Goal: Answer question/provide support

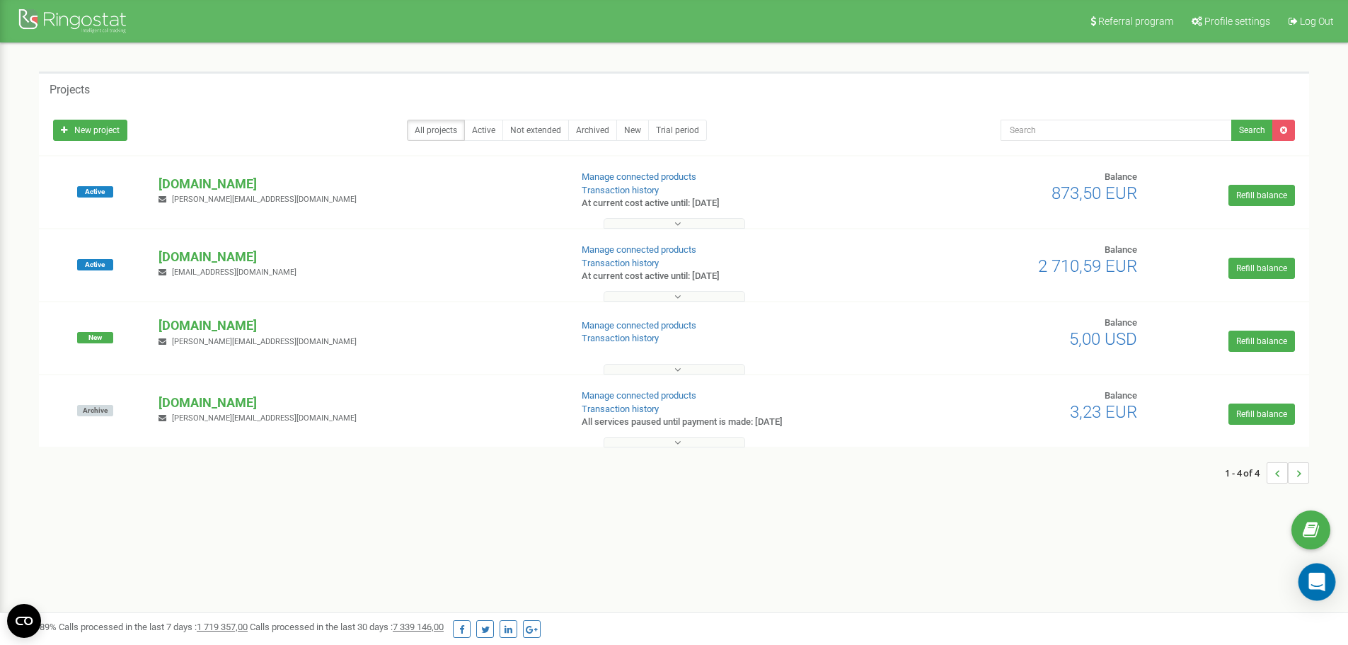
click at [1310, 579] on icon "Open Intercom Messenger" at bounding box center [1316, 581] width 18 height 18
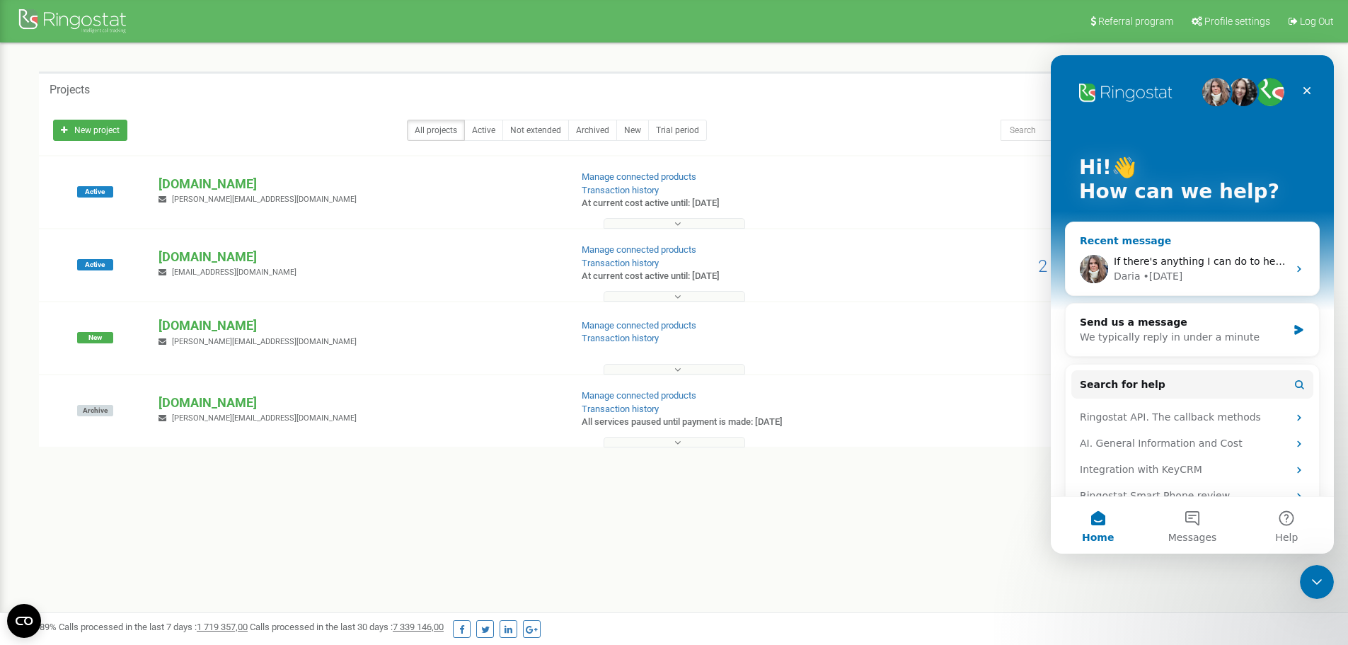
click at [1191, 262] on span "If there's anything I can do to help, don't hesitate to reach out! Have a wonde…" at bounding box center [1333, 260] width 439 height 11
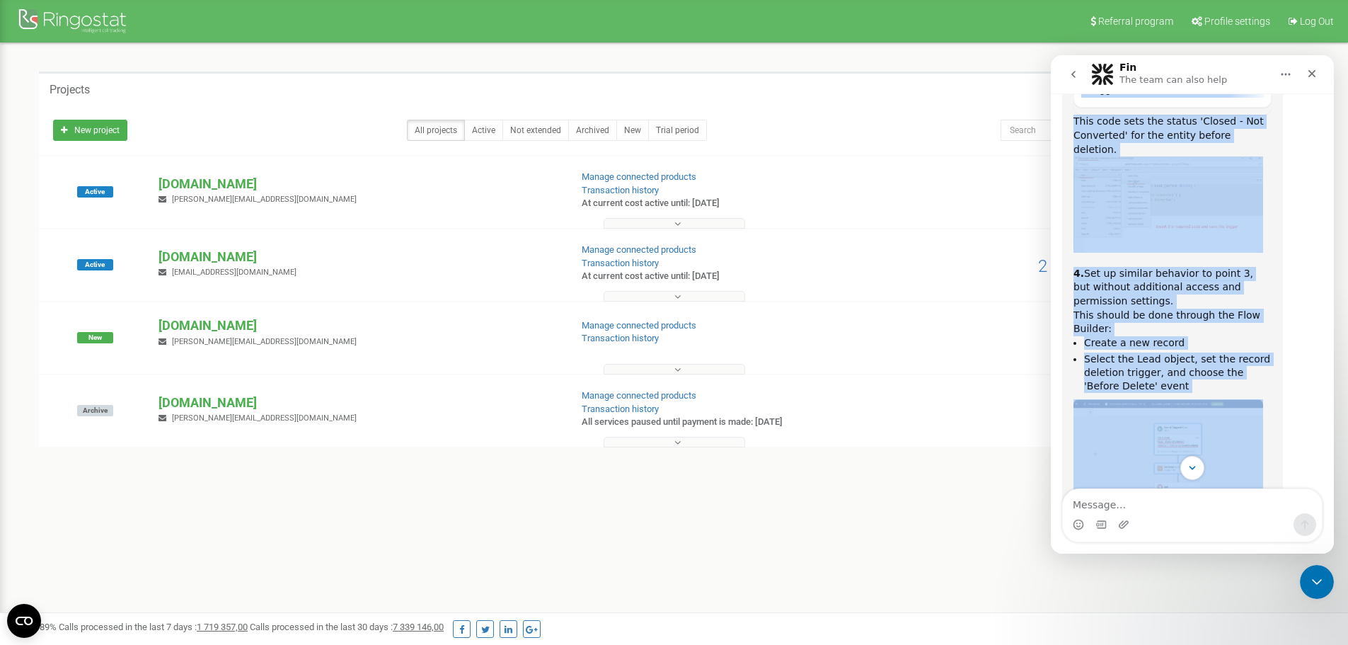
scroll to position [6912, 0]
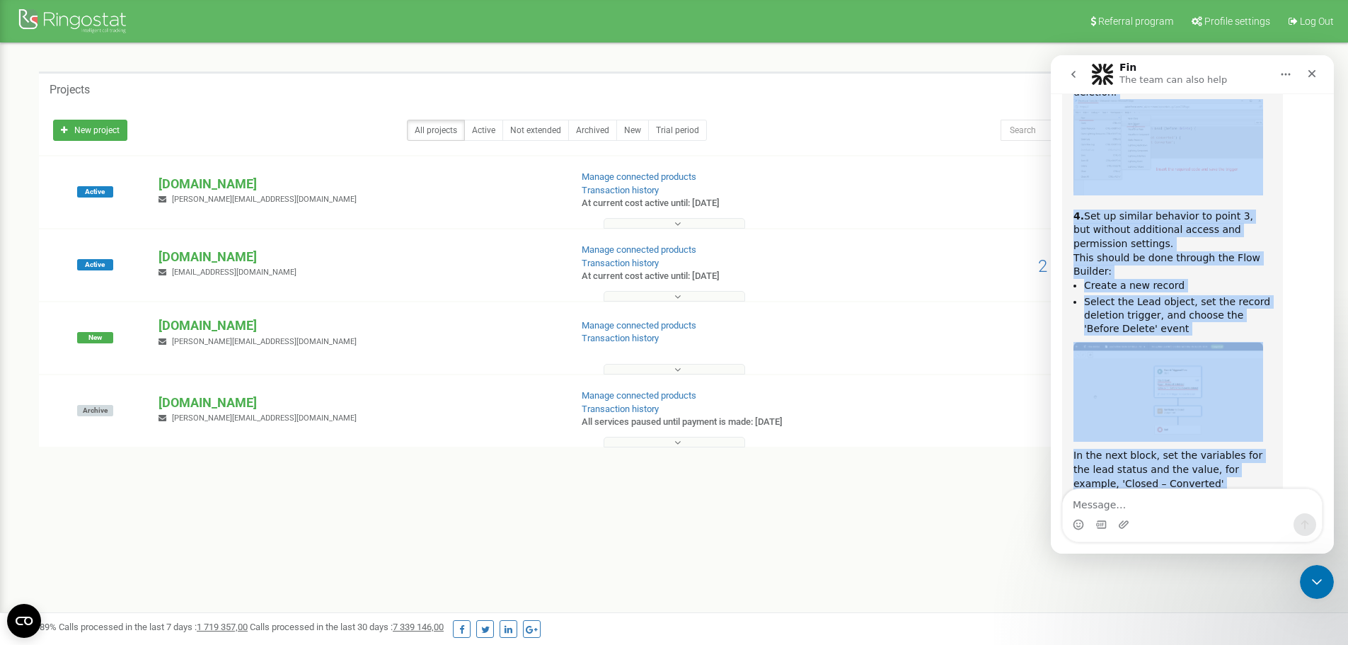
drag, startPoint x: 1073, startPoint y: 305, endPoint x: 1190, endPoint y: 265, distance: 123.3
click at [1190, 265] on div "Hello! To avoid the issue where deleted entities ( isDeleted = true ) prevent t…" at bounding box center [1172, 239] width 198 height 937
copy div "Lorem! Ip dolor sit ametc adipi elitsed doeiusmo ( teMporinc = utla ) etdolor m…"
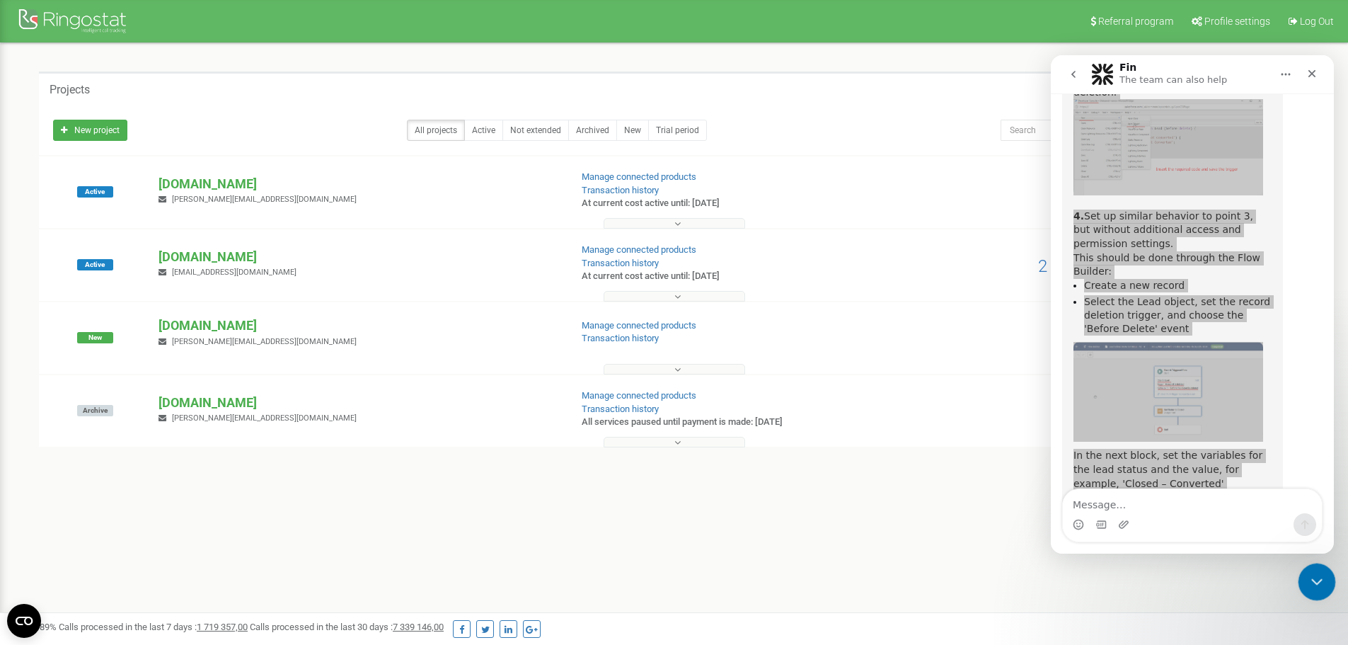
click at [1312, 594] on div "Close Intercom Messenger" at bounding box center [1315, 579] width 34 height 34
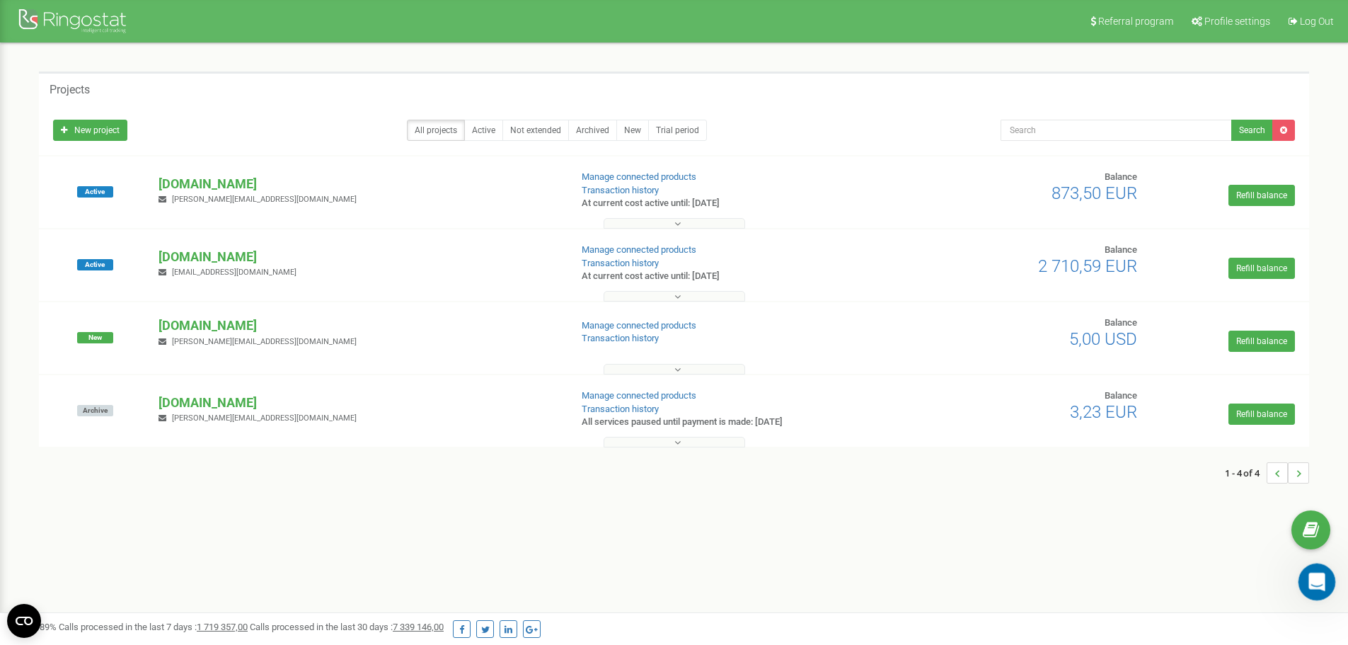
scroll to position [6602, 0]
click at [1306, 568] on div "Open Intercom Messenger" at bounding box center [1314, 579] width 47 height 47
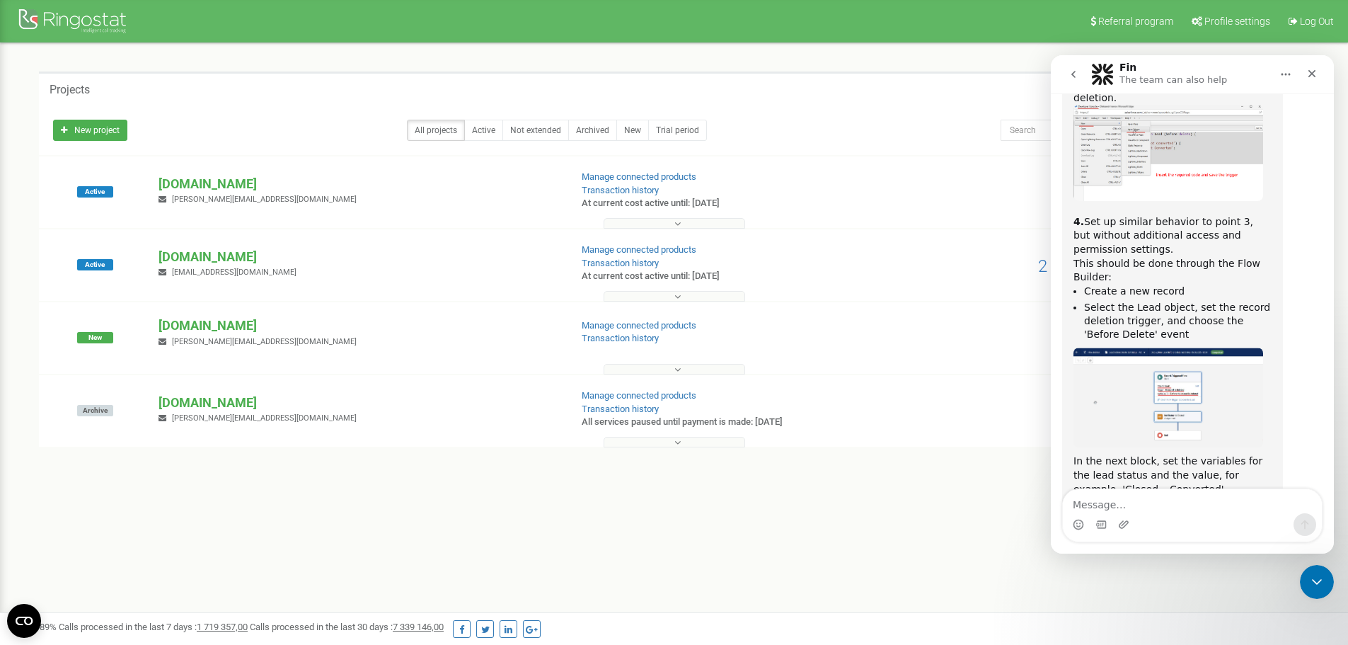
scroll to position [6912, 0]
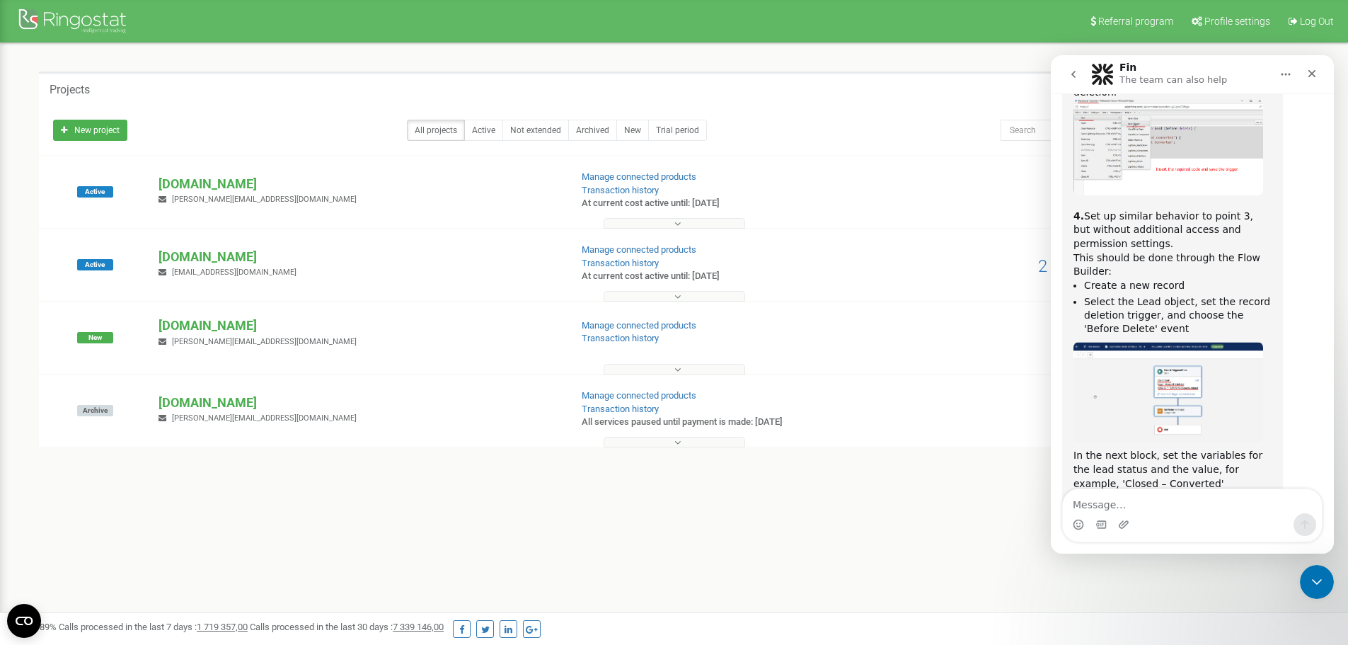
click at [1076, 77] on icon "go back" at bounding box center [1073, 74] width 11 height 11
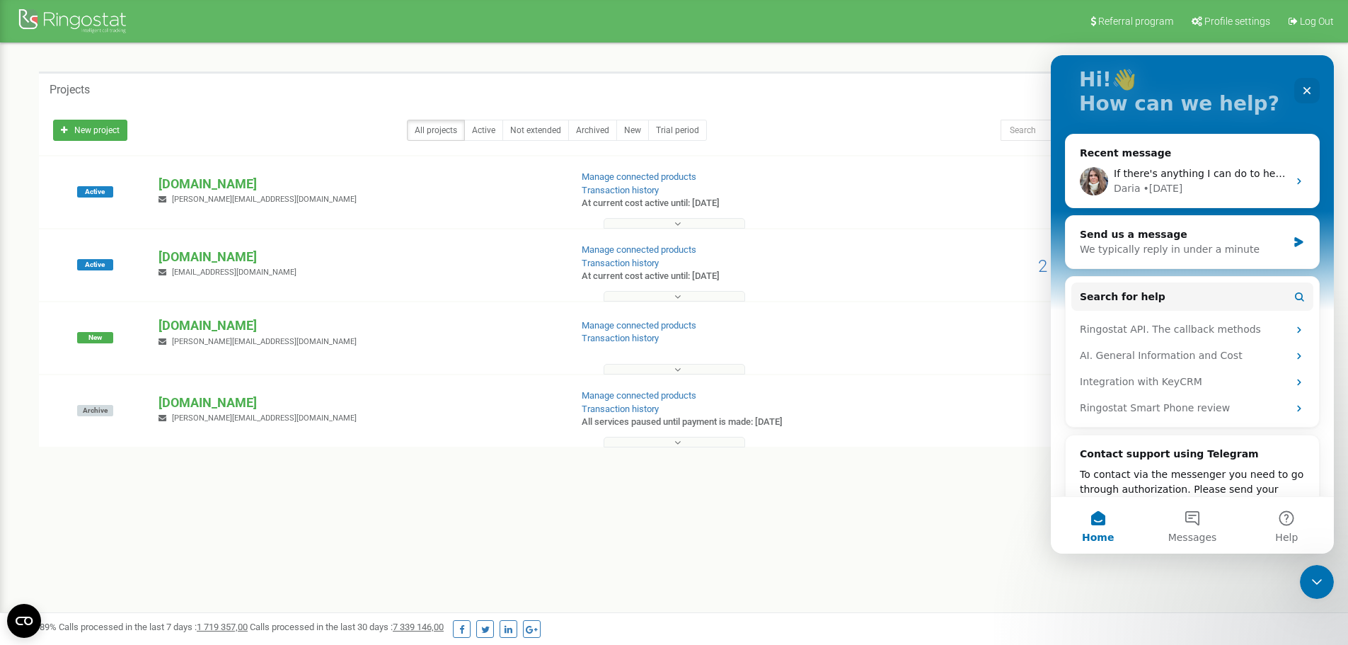
scroll to position [0, 0]
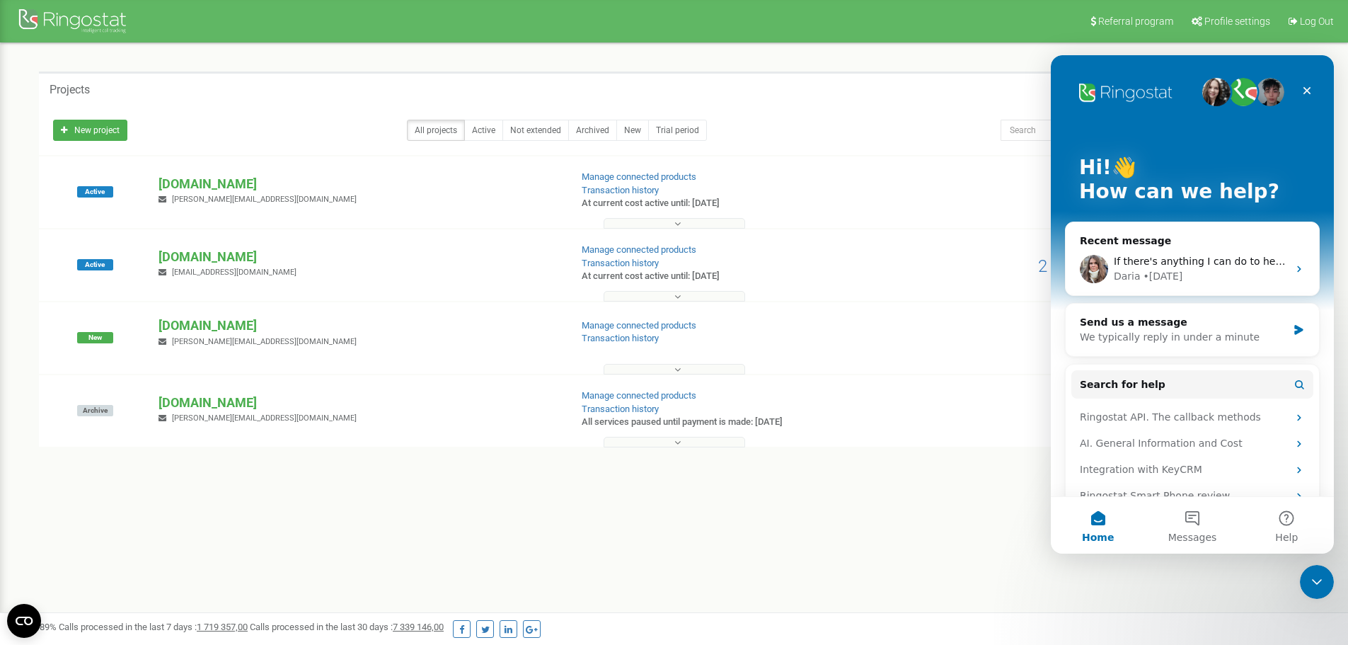
click at [1211, 91] on img "Intercom messenger" at bounding box center [1216, 92] width 28 height 28
click at [1303, 88] on icon "Close" at bounding box center [1307, 91] width 8 height 8
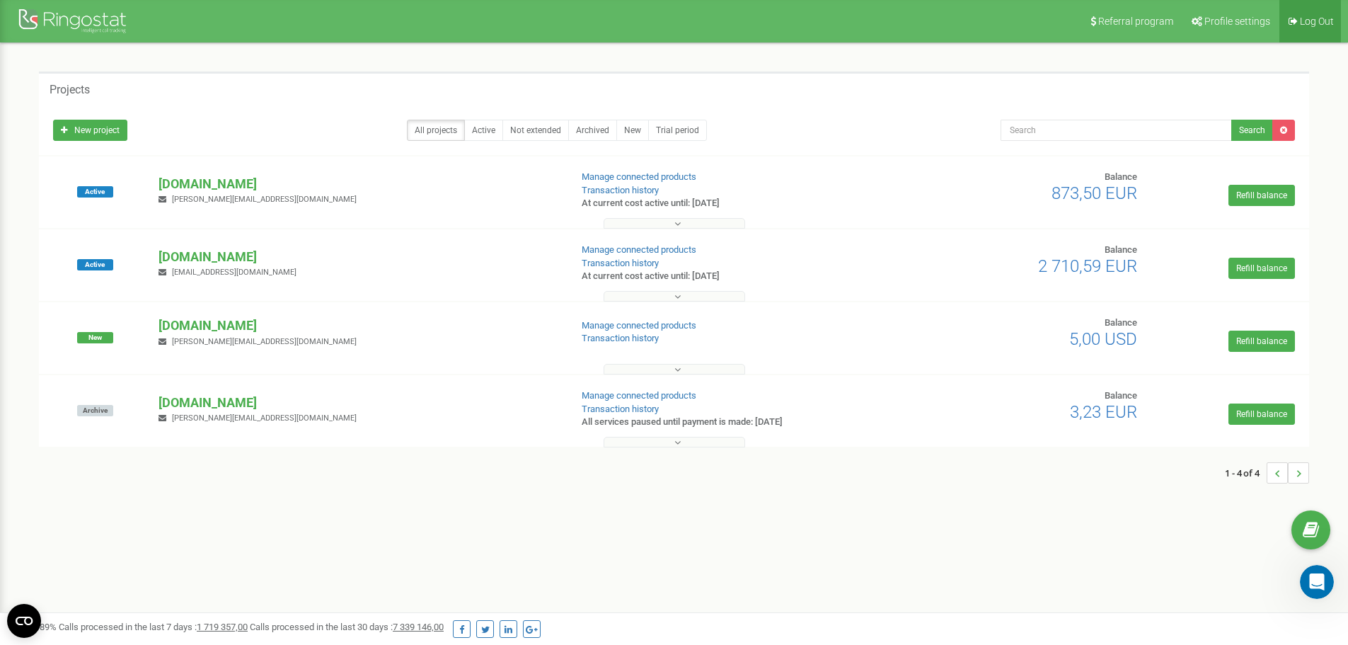
click at [1312, 21] on span "Log Out" at bounding box center [1317, 21] width 34 height 11
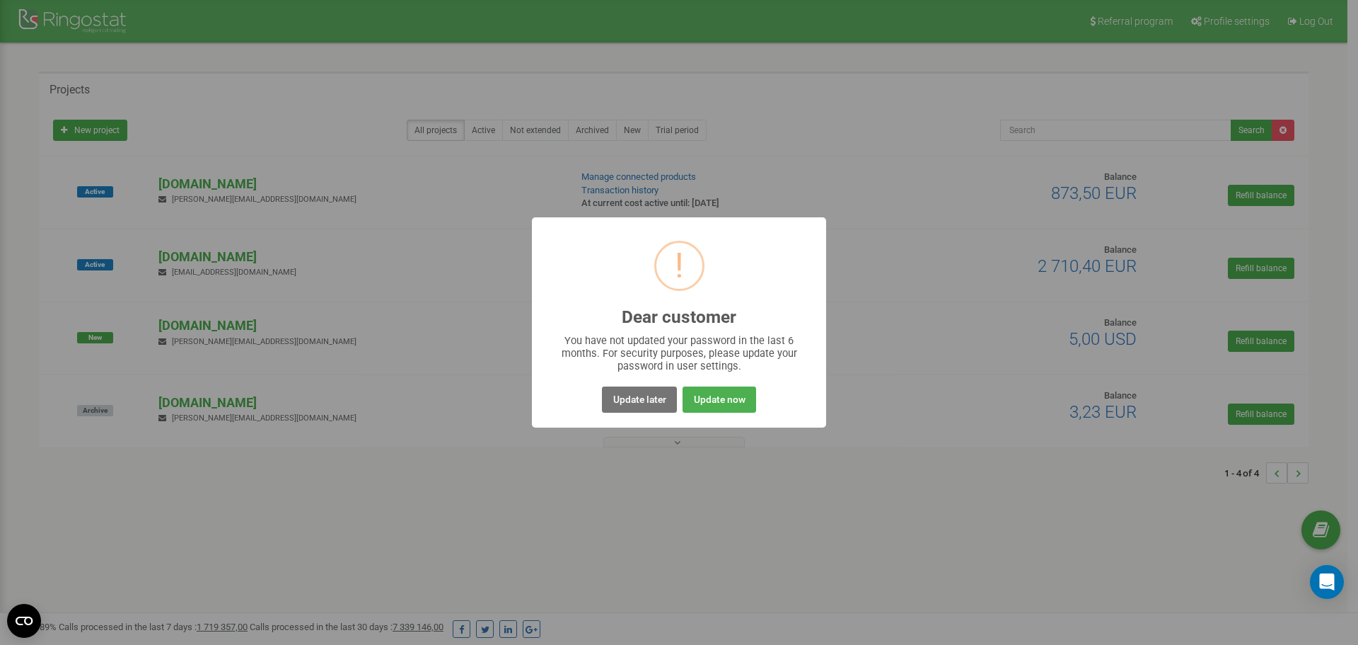
click at [656, 398] on button "Update later" at bounding box center [639, 399] width 74 height 26
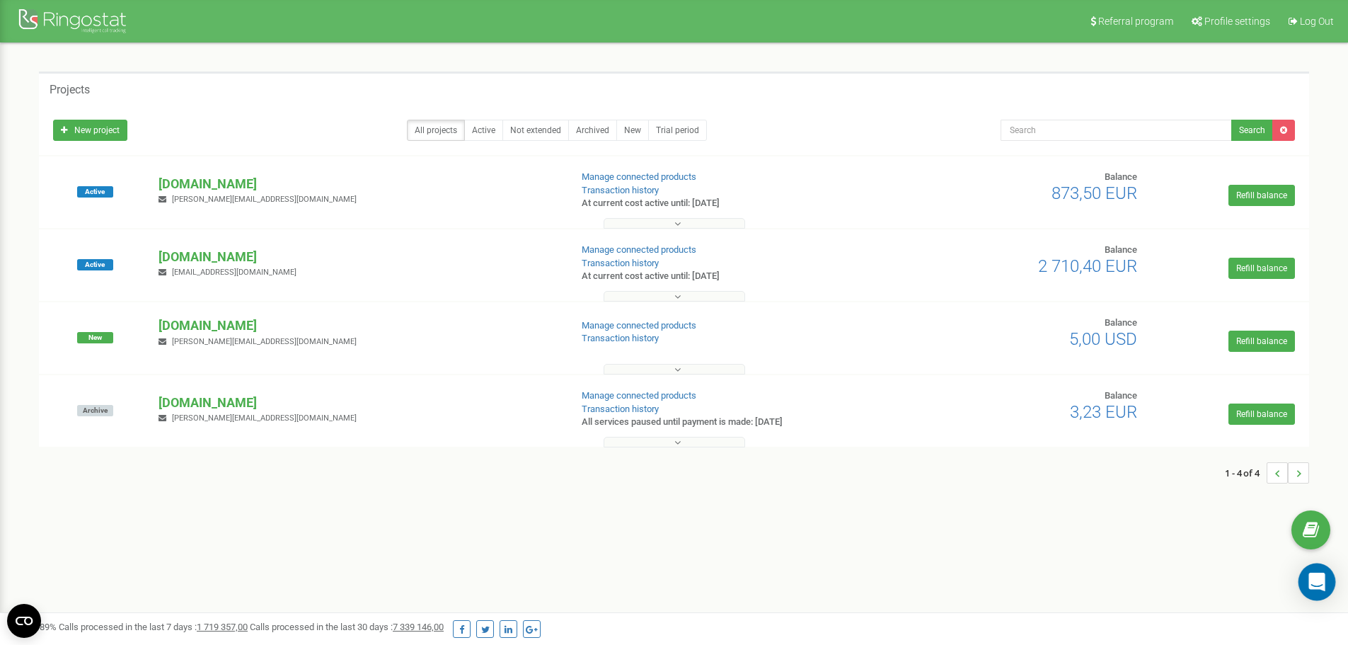
click at [1322, 582] on icon "Open Intercom Messenger" at bounding box center [1316, 581] width 16 height 18
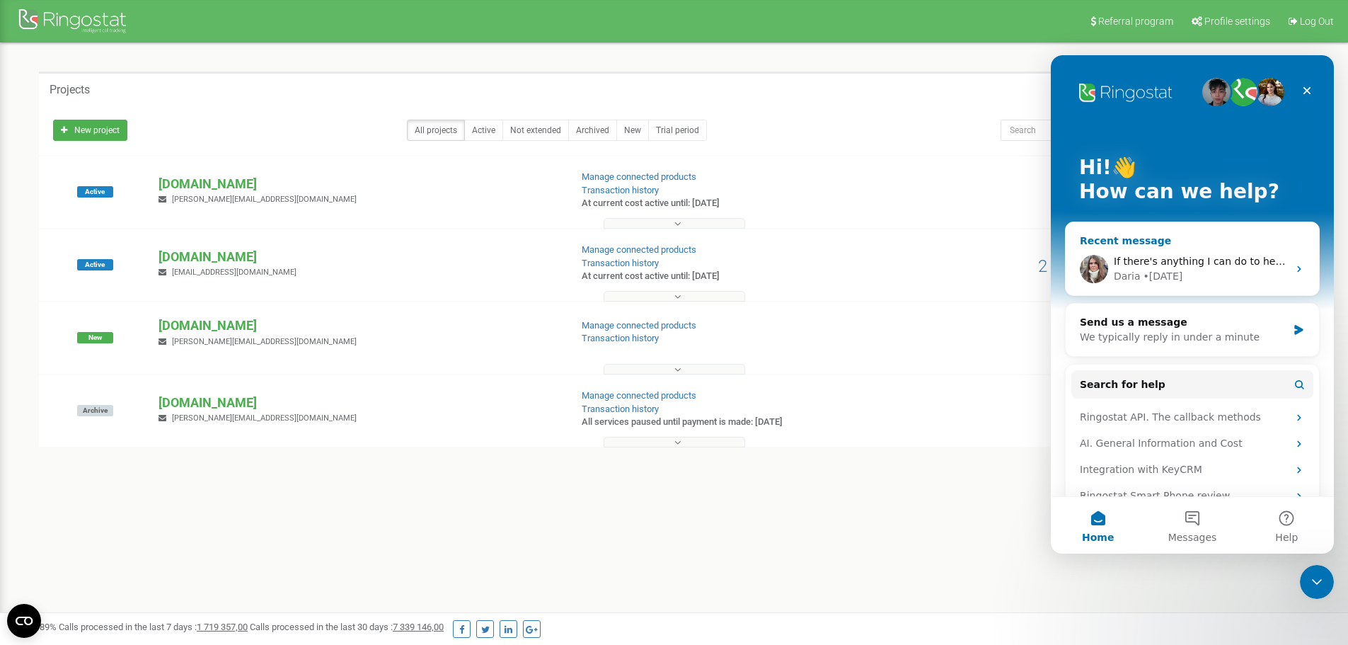
click at [1237, 267] on span "If there's anything I can do to help, don't hesitate to reach out! Have a wonde…" at bounding box center [1333, 260] width 439 height 11
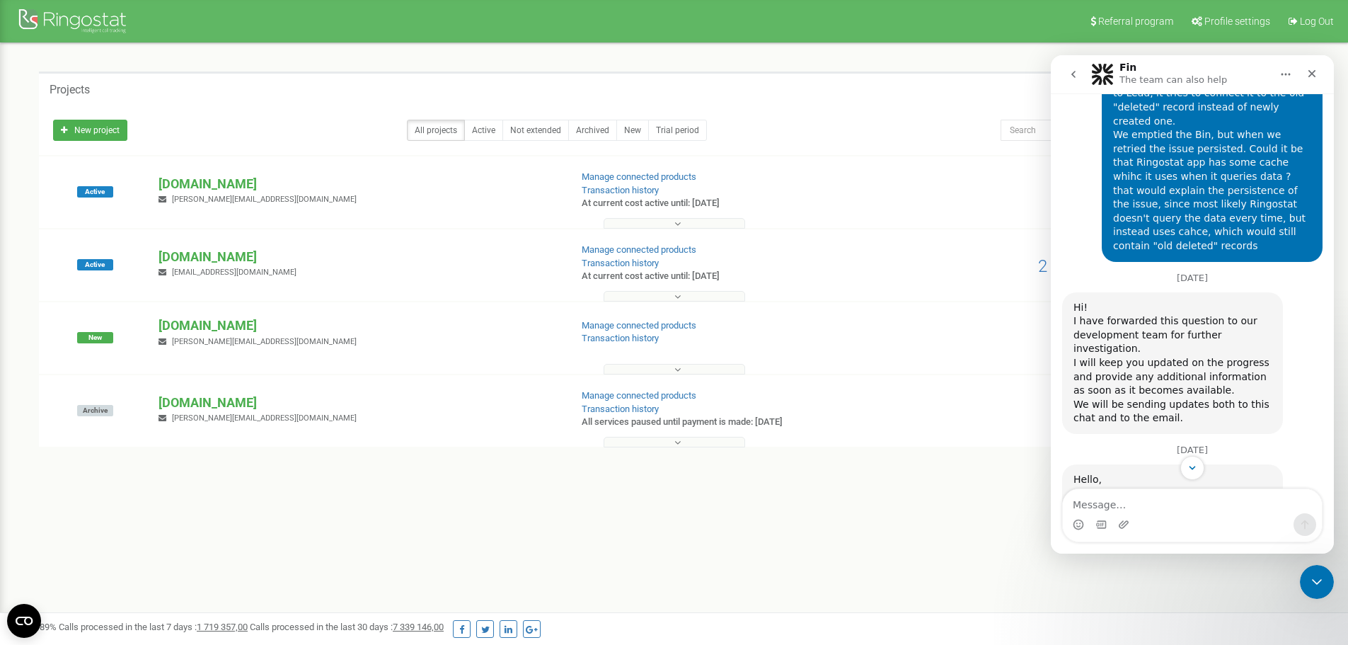
scroll to position [5568, 0]
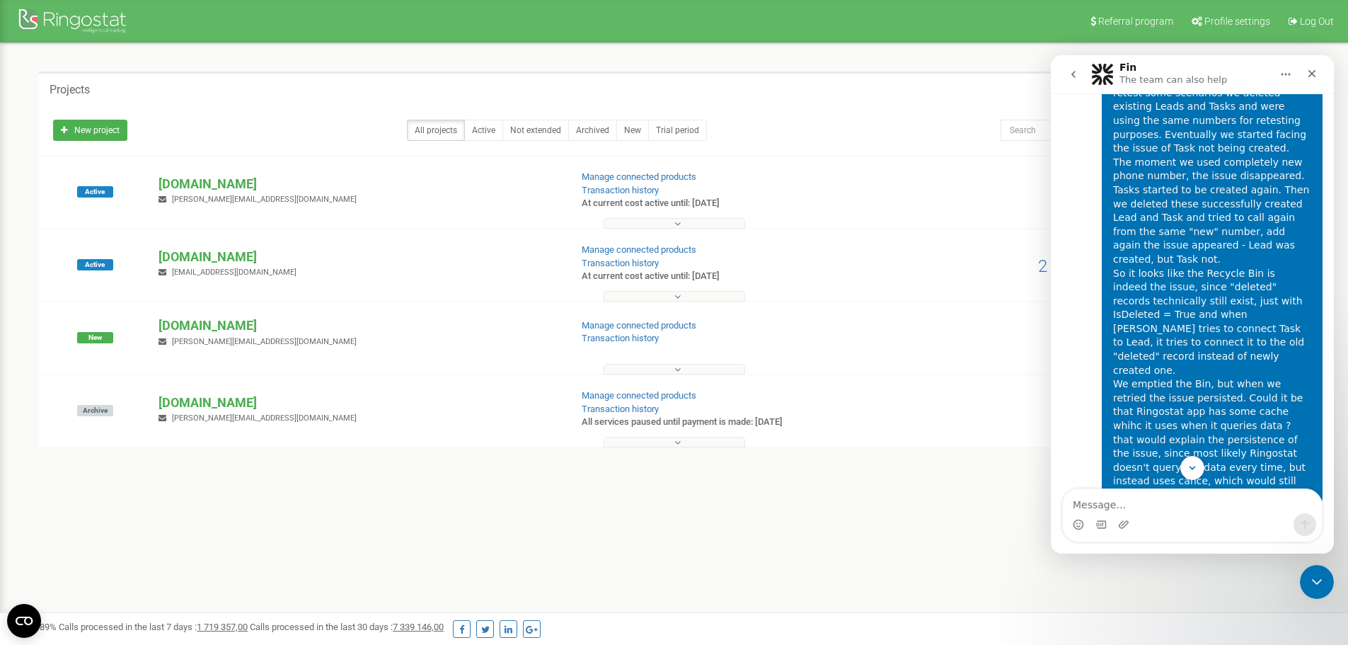
click at [945, 98] on div "Projects" at bounding box center [674, 88] width 1270 height 34
click at [1310, 74] on icon "Close" at bounding box center [1311, 73] width 11 height 11
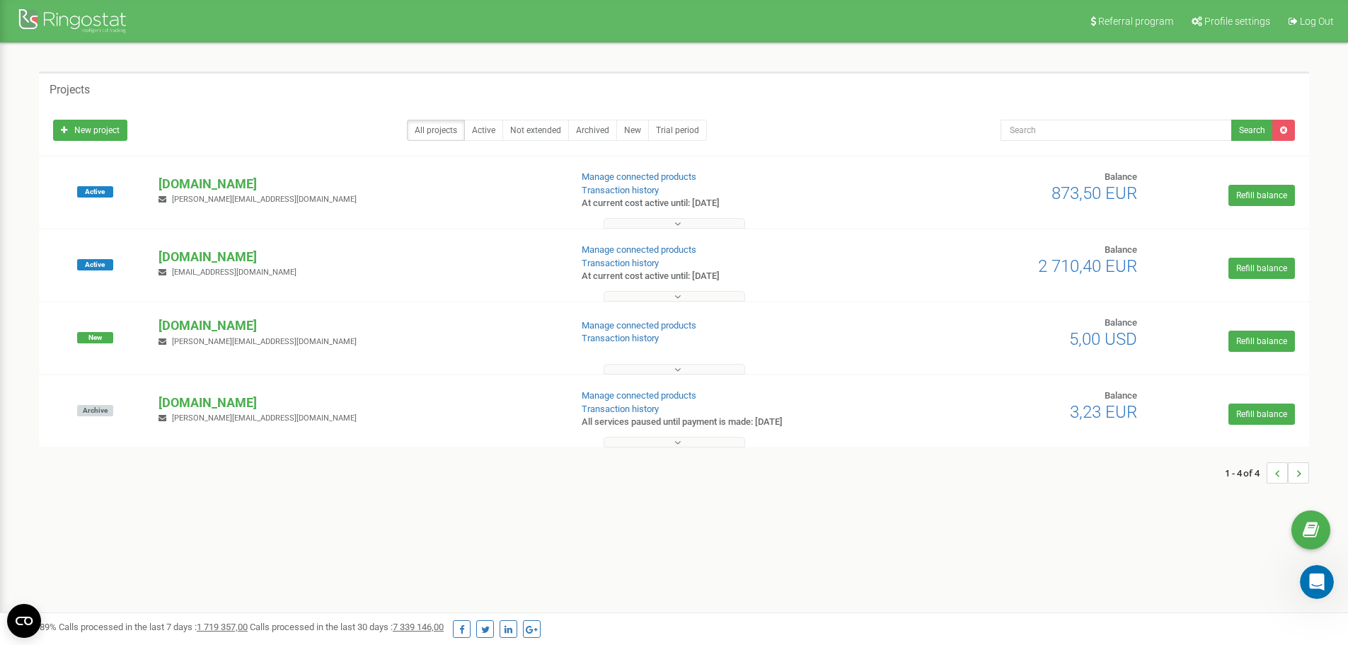
scroll to position [6912, 0]
click at [1310, 528] on icon at bounding box center [1311, 529] width 16 height 21
